Goal: Task Accomplishment & Management: Manage account settings

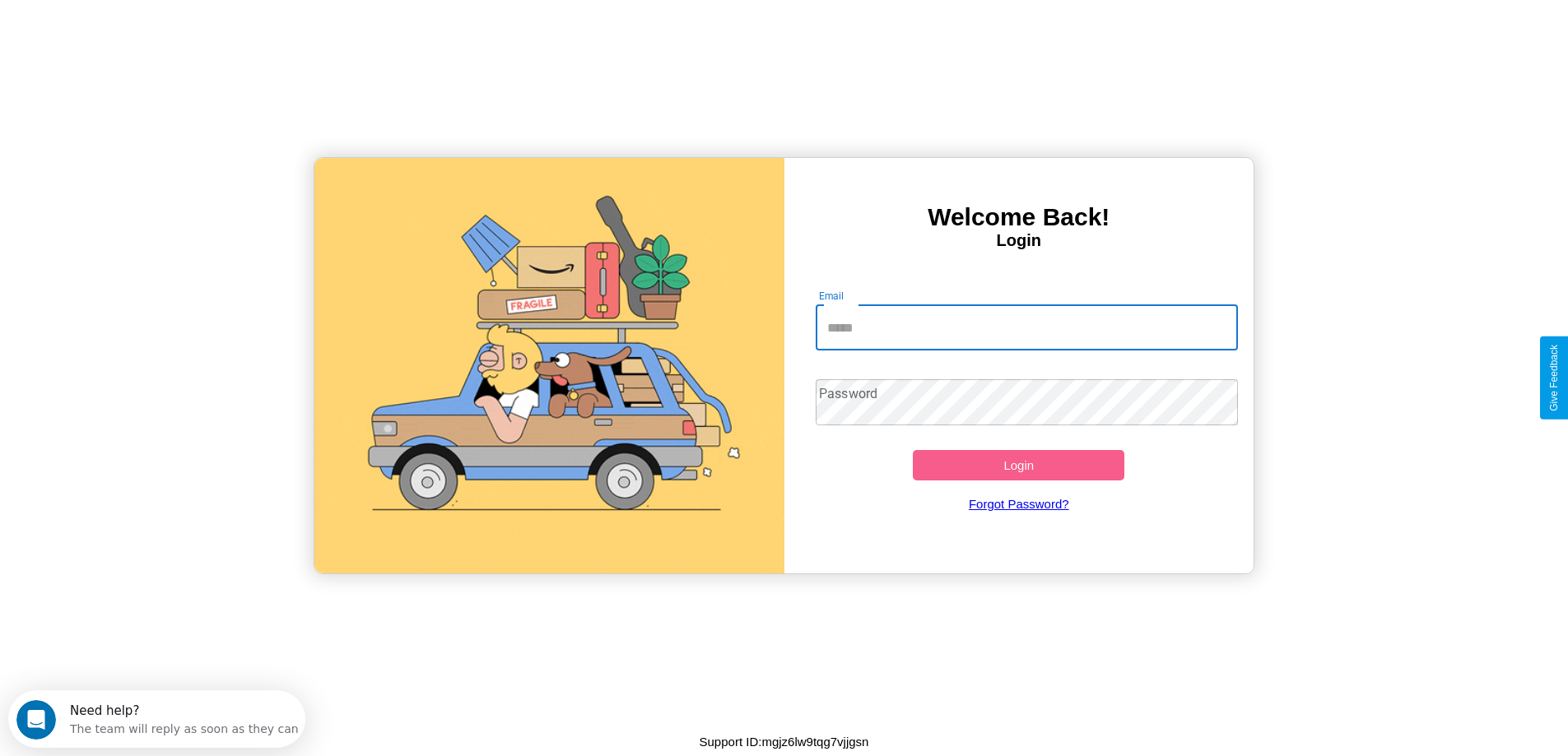
click at [1026, 327] on input "Email" at bounding box center [1027, 327] width 422 height 46
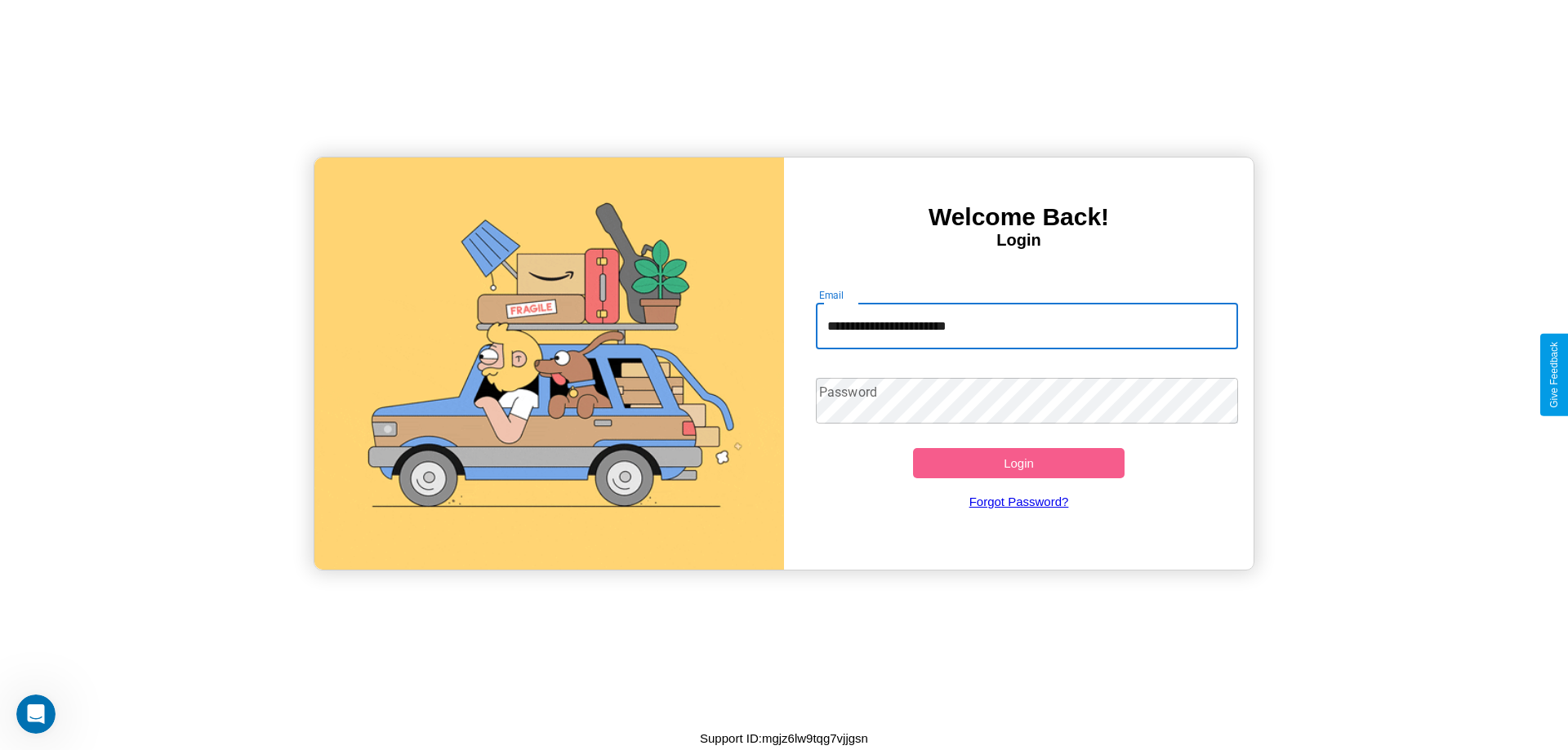
type input "**********"
click at [1018, 463] on button "Login" at bounding box center [1019, 463] width 211 height 30
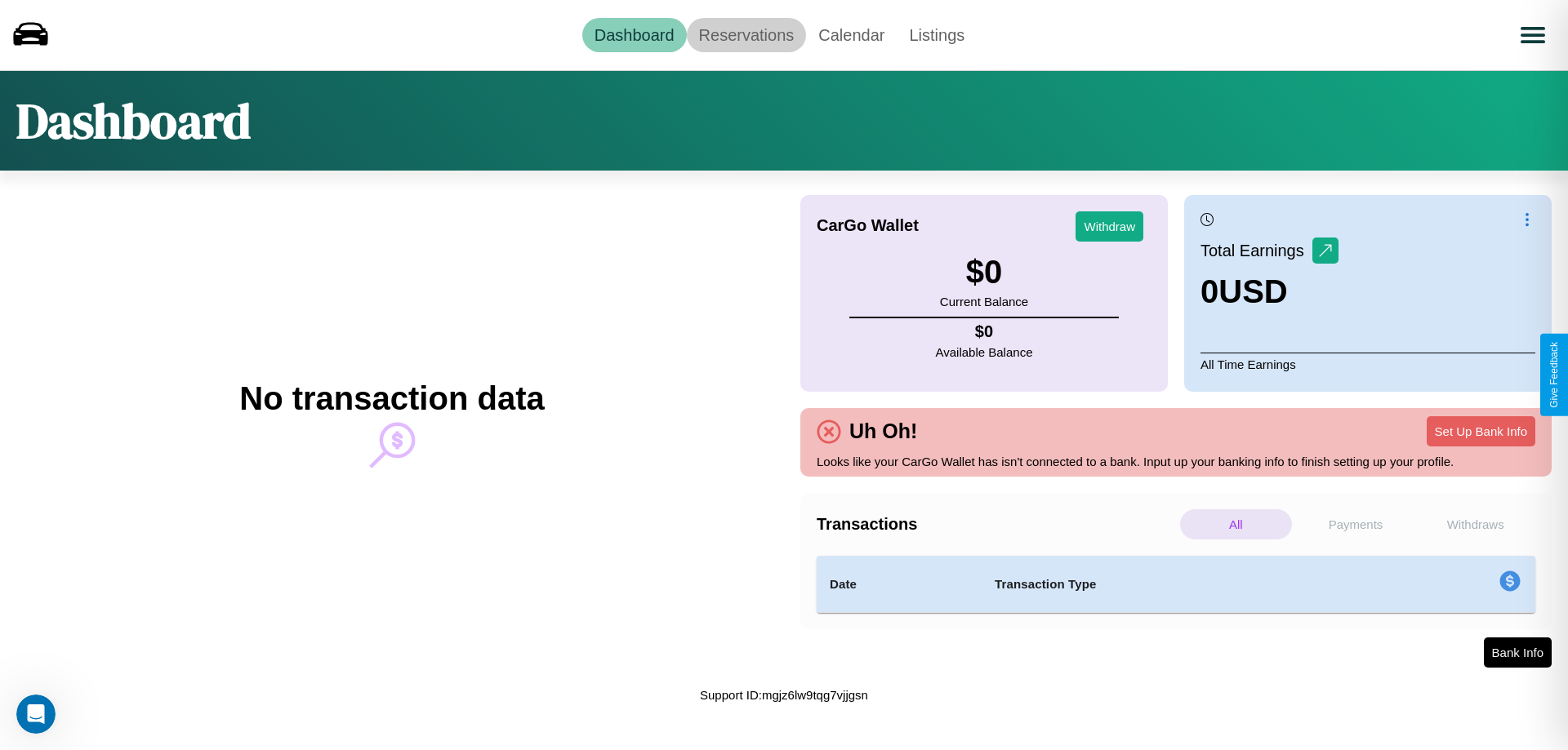
click at [745, 34] on link "Reservations" at bounding box center [746, 35] width 120 height 34
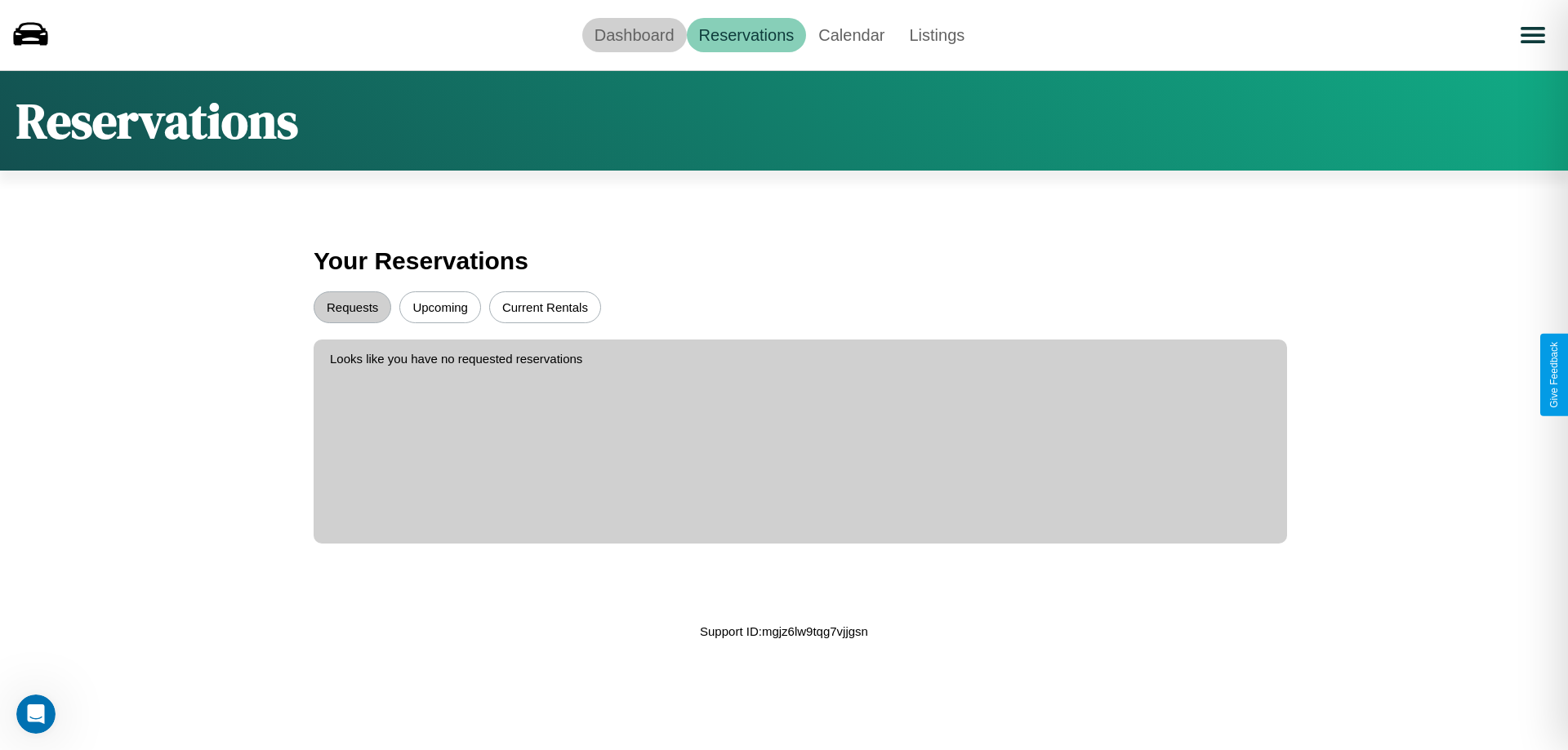
click at [634, 34] on link "Dashboard" at bounding box center [634, 35] width 105 height 34
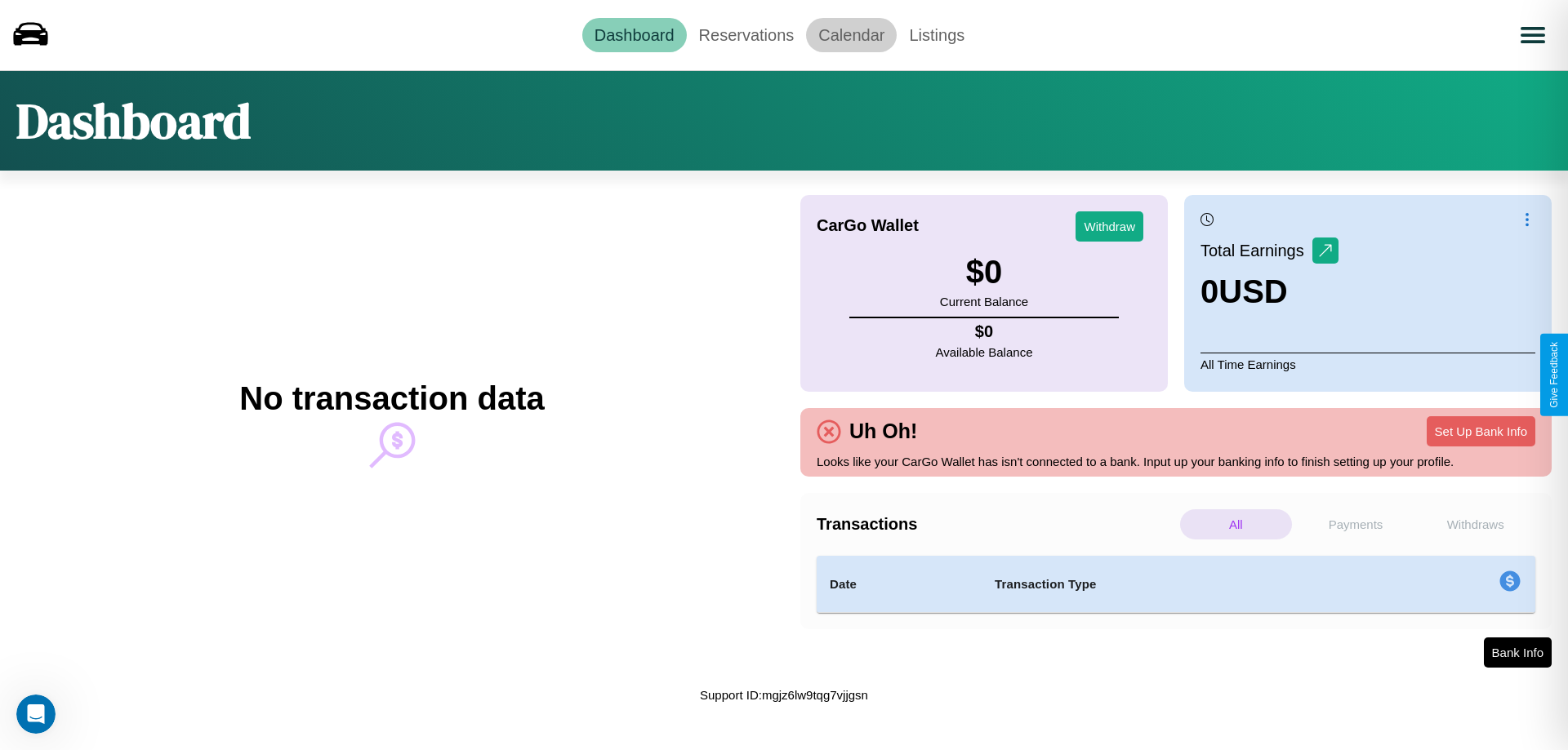
click at [851, 34] on link "Calendar" at bounding box center [851, 35] width 91 height 34
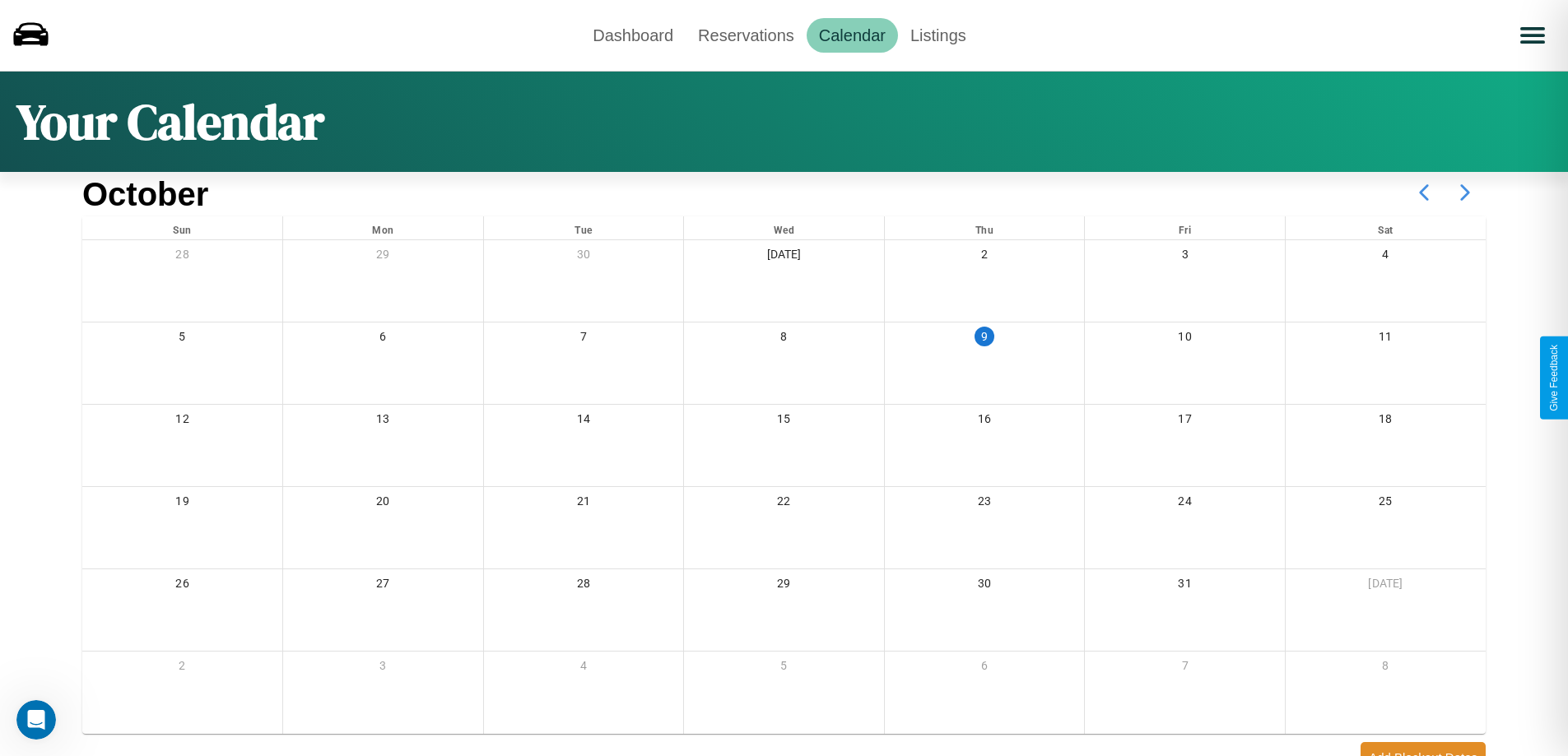
click at [1464, 193] on icon at bounding box center [1464, 192] width 41 height 41
